Goal: Find specific page/section: Find specific page/section

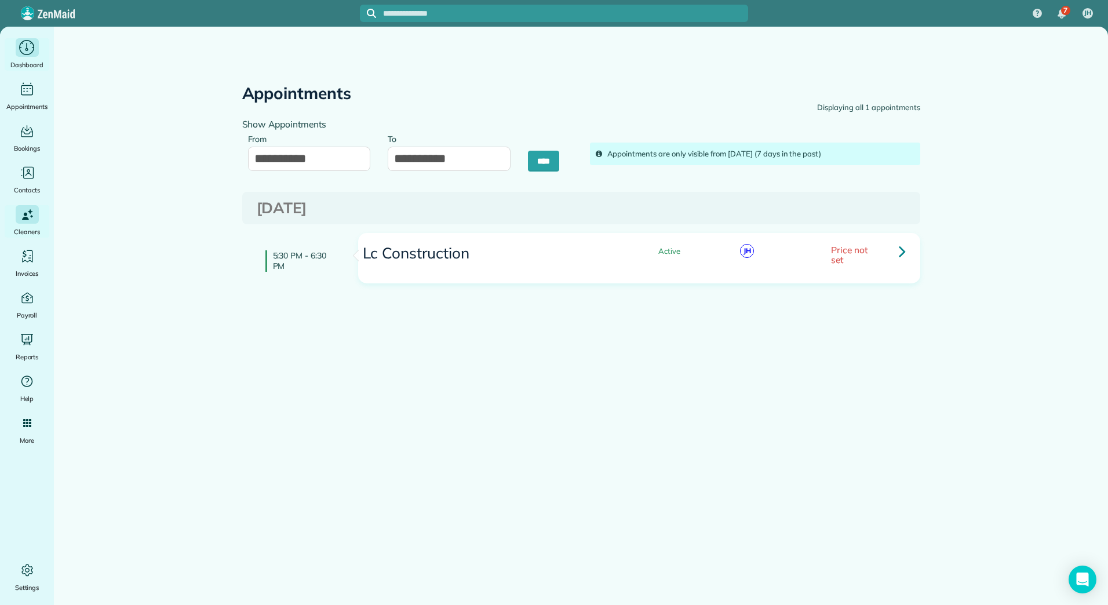
click at [26, 54] on icon "Main" at bounding box center [27, 47] width 18 height 17
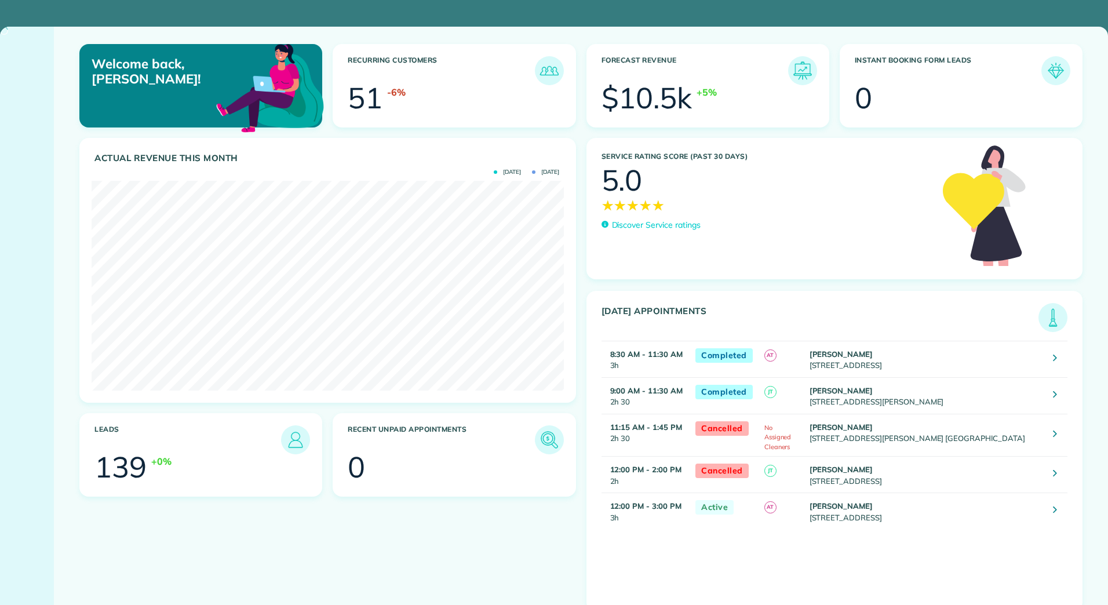
scroll to position [210, 472]
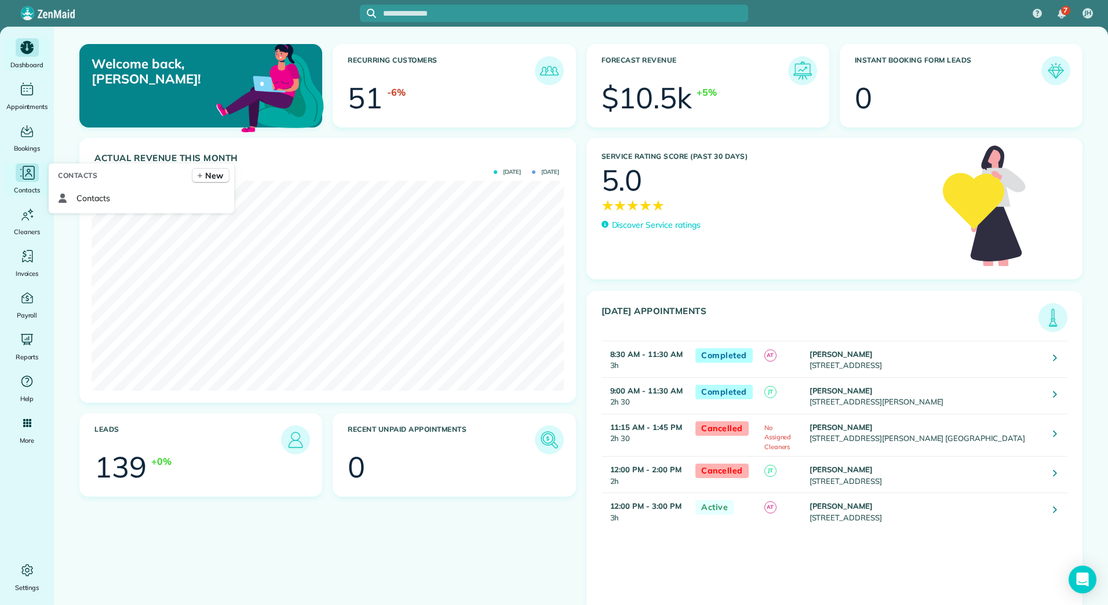
click at [25, 165] on icon "Main" at bounding box center [27, 172] width 17 height 17
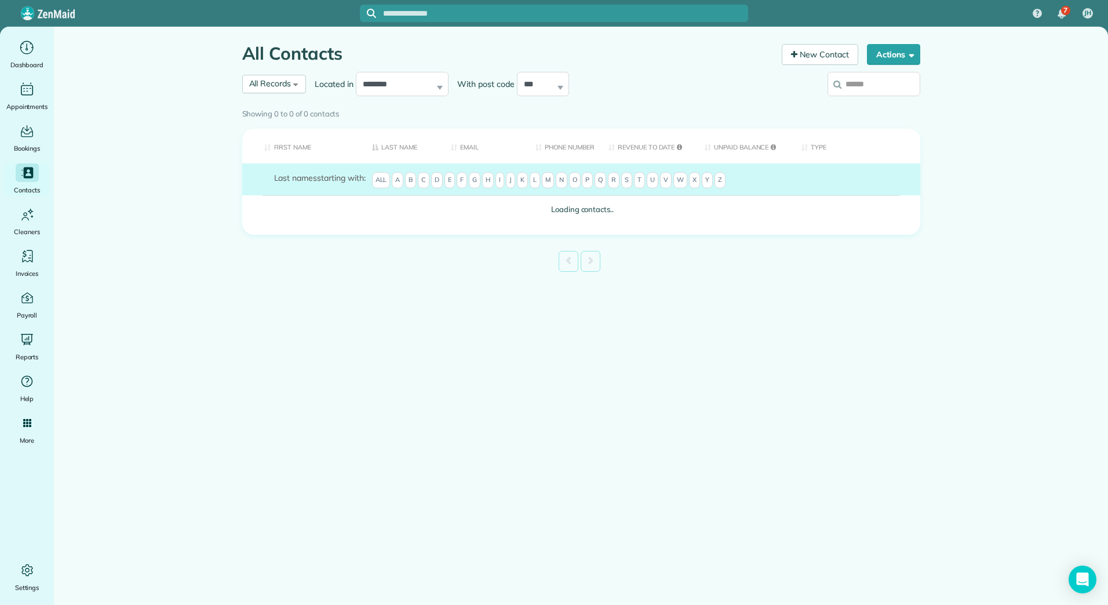
click at [863, 83] on input "search" at bounding box center [873, 84] width 93 height 24
type input "******"
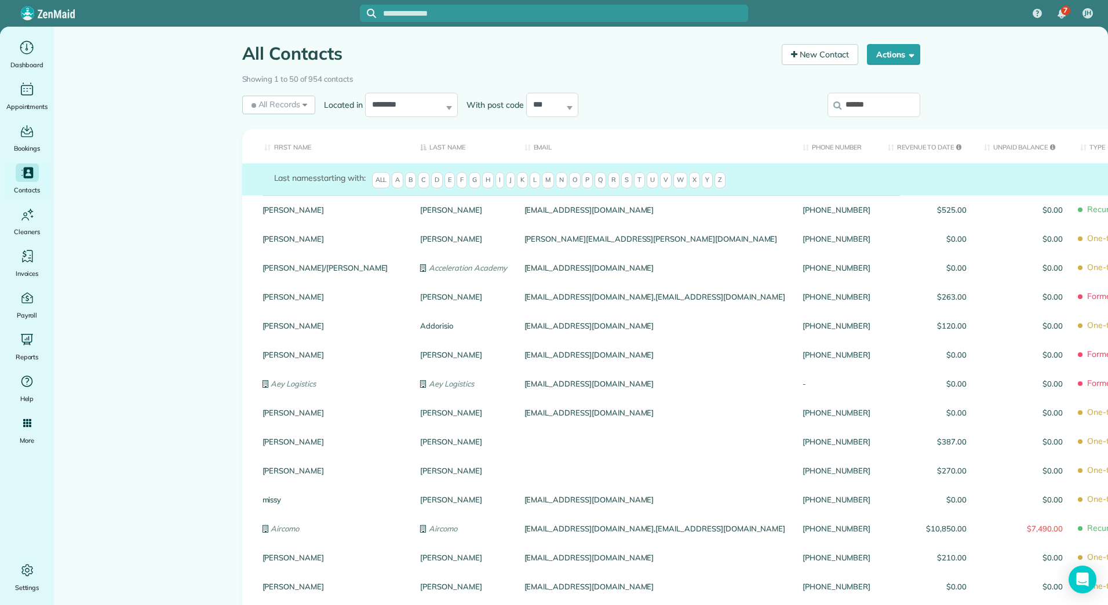
click at [715, 178] on span "Z" at bounding box center [719, 180] width 11 height 16
